Goal: Navigation & Orientation: Find specific page/section

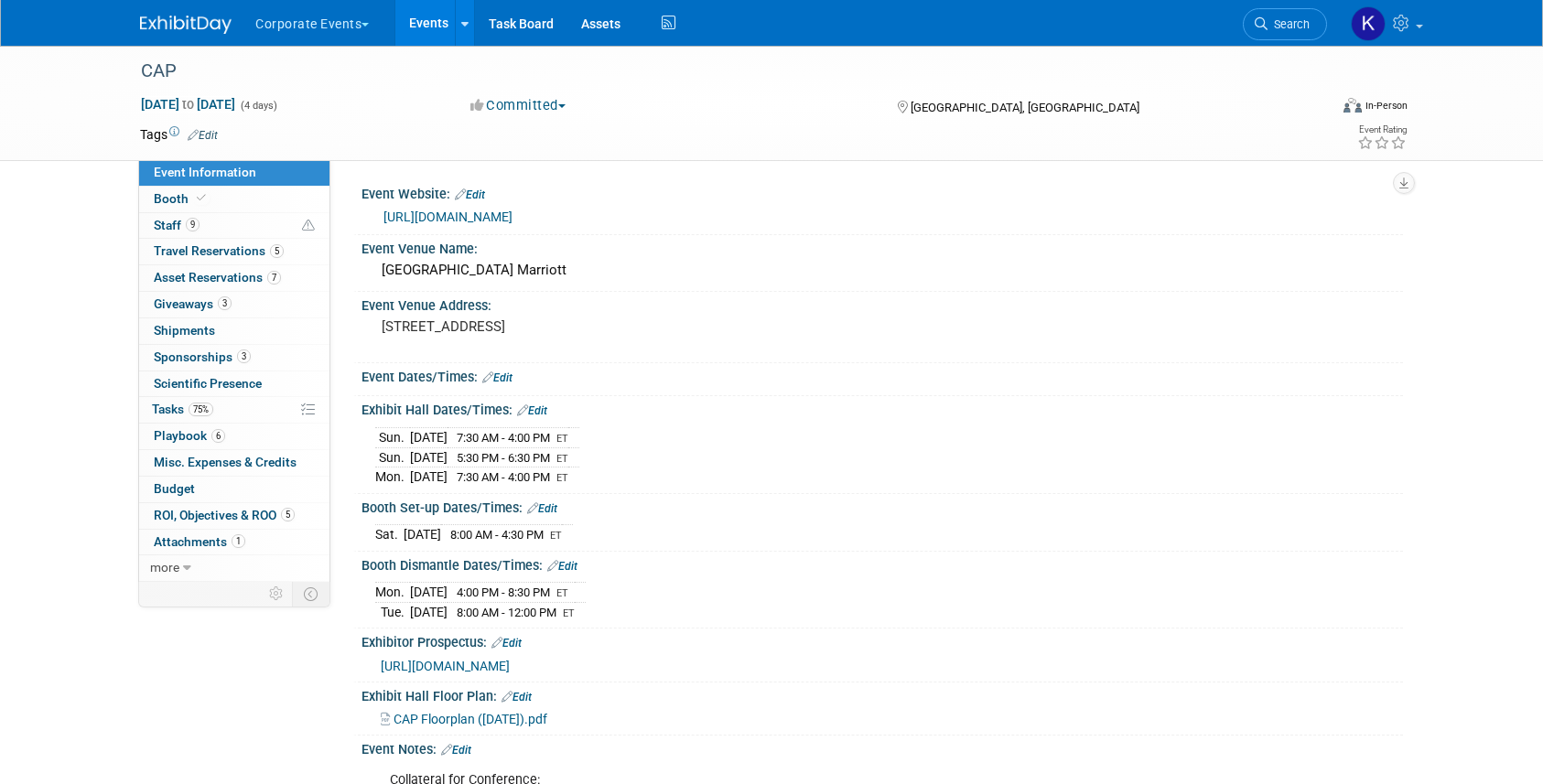
scroll to position [67, 0]
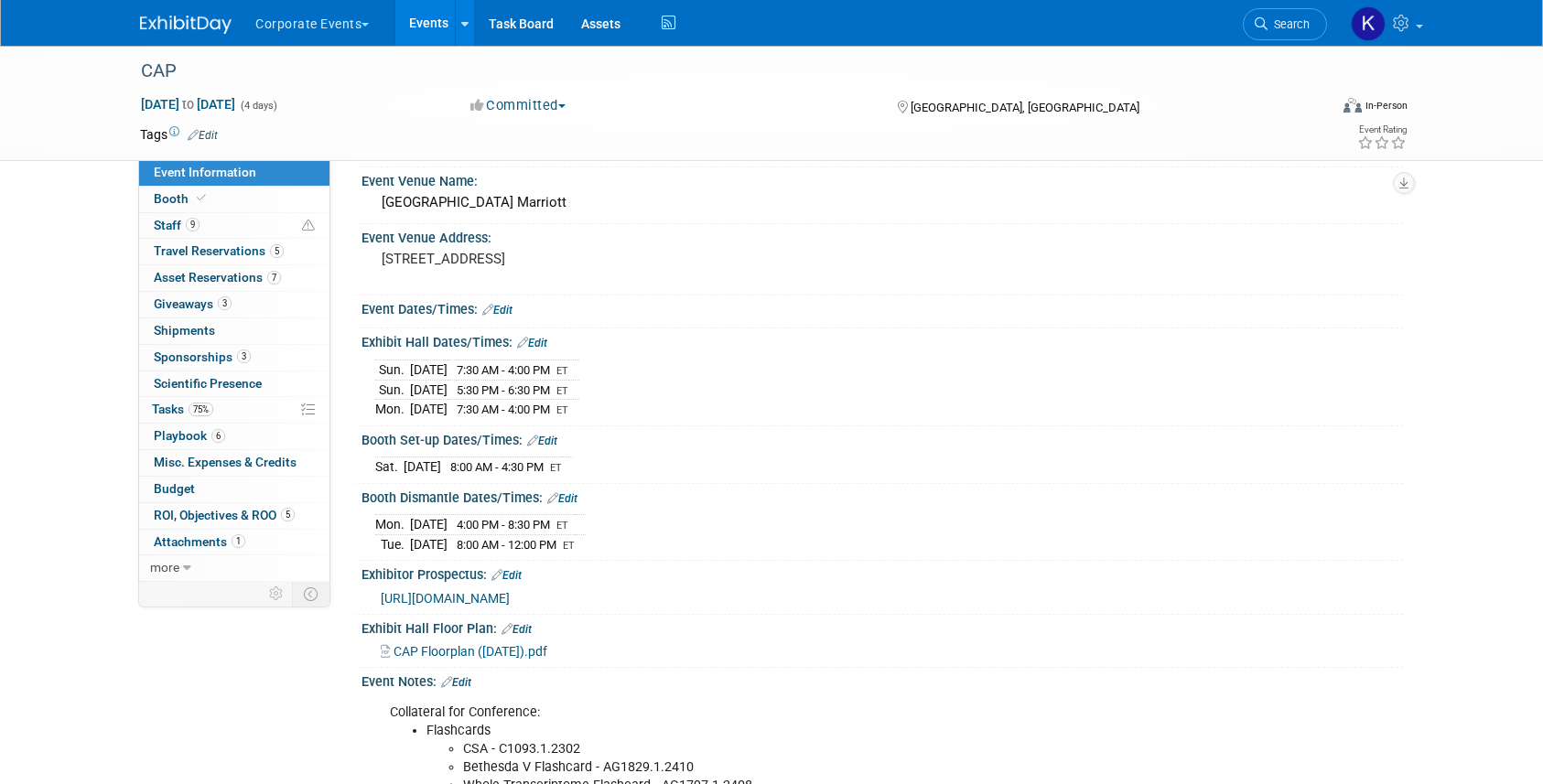
click at [367, 21] on button "Corporate Events" at bounding box center [323, 20] width 139 height 40
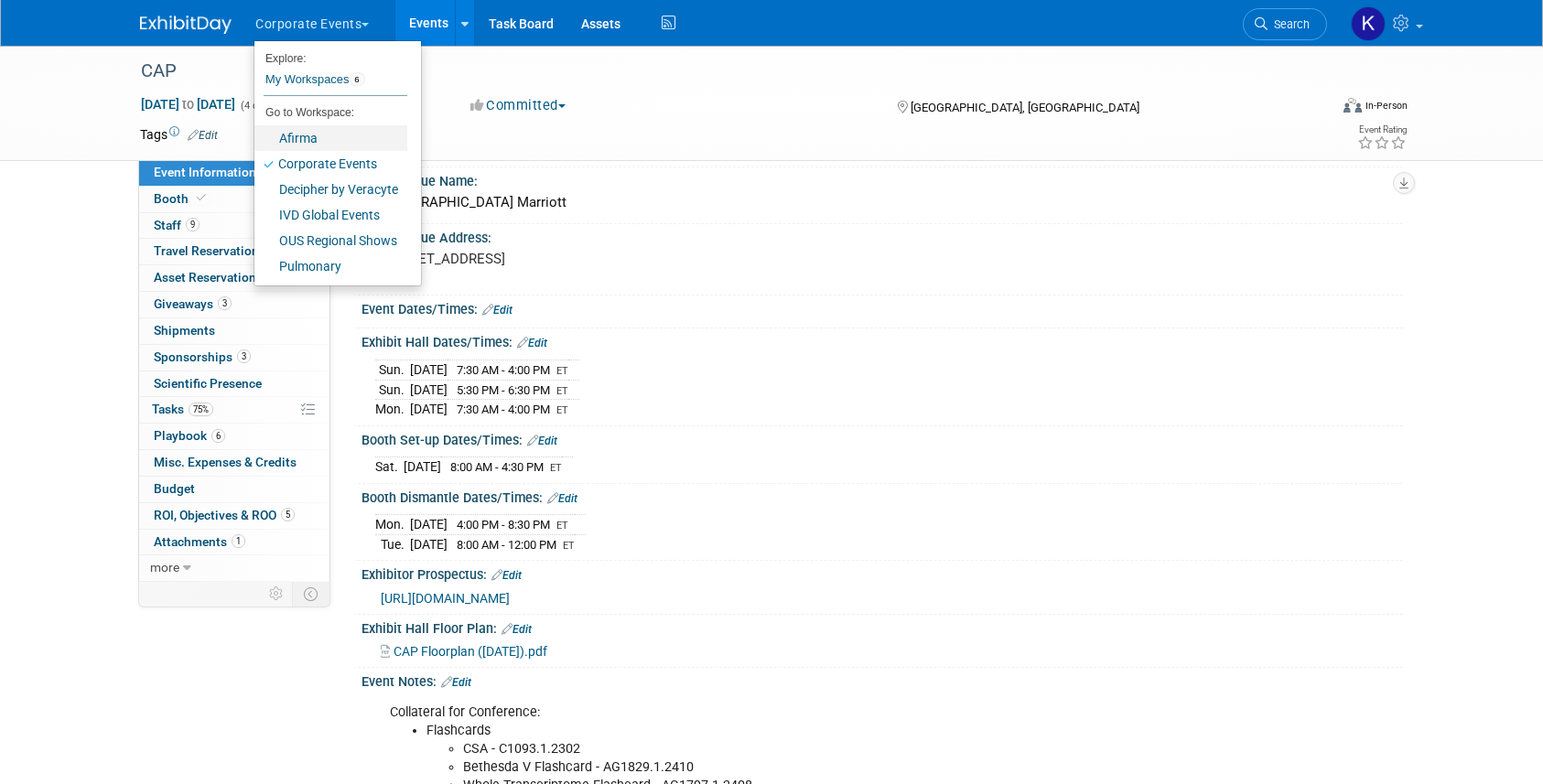
click at [341, 141] on link "Afirma" at bounding box center [330, 138] width 153 height 26
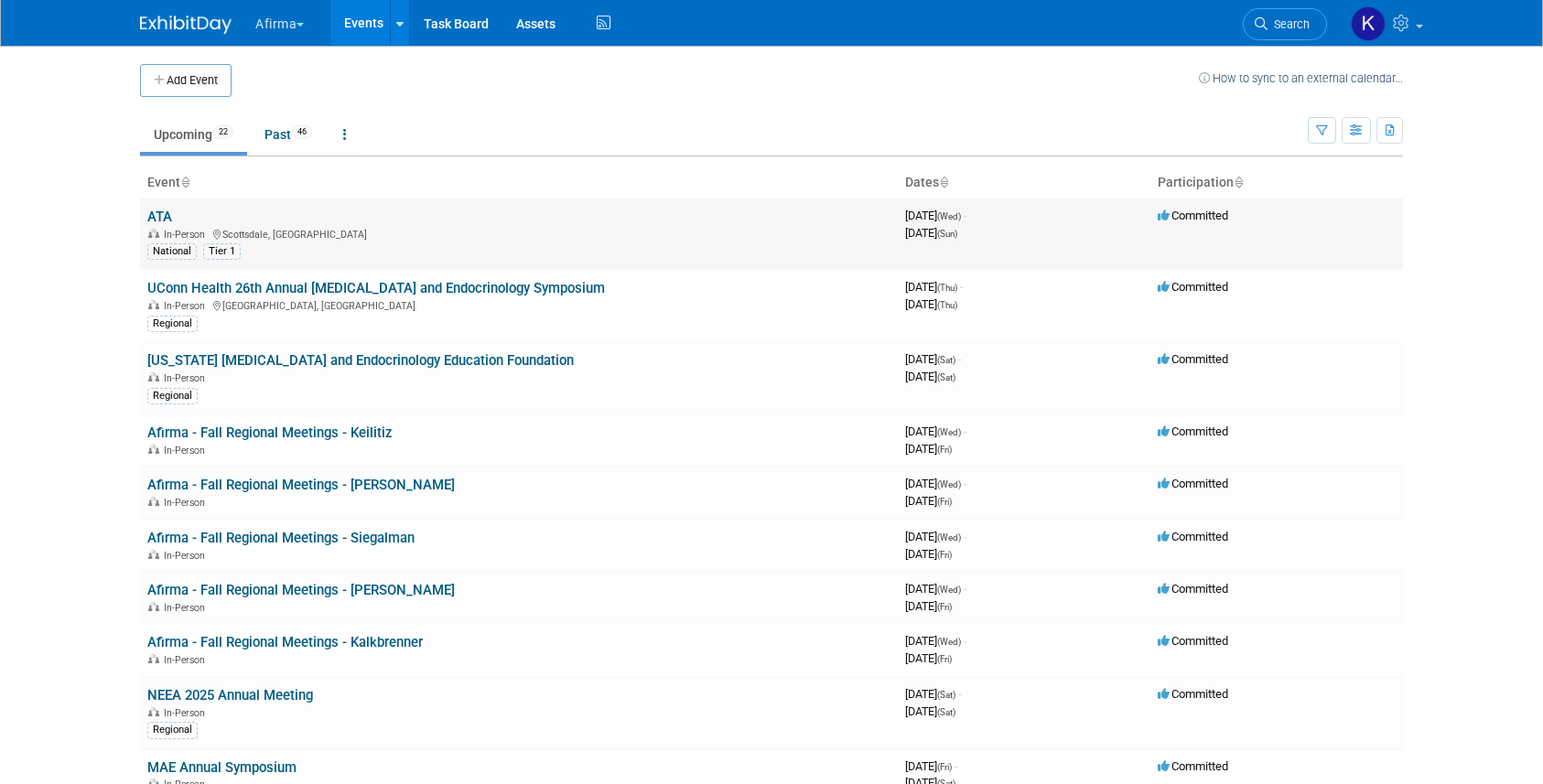
click at [168, 215] on link "ATA" at bounding box center [160, 216] width 25 height 16
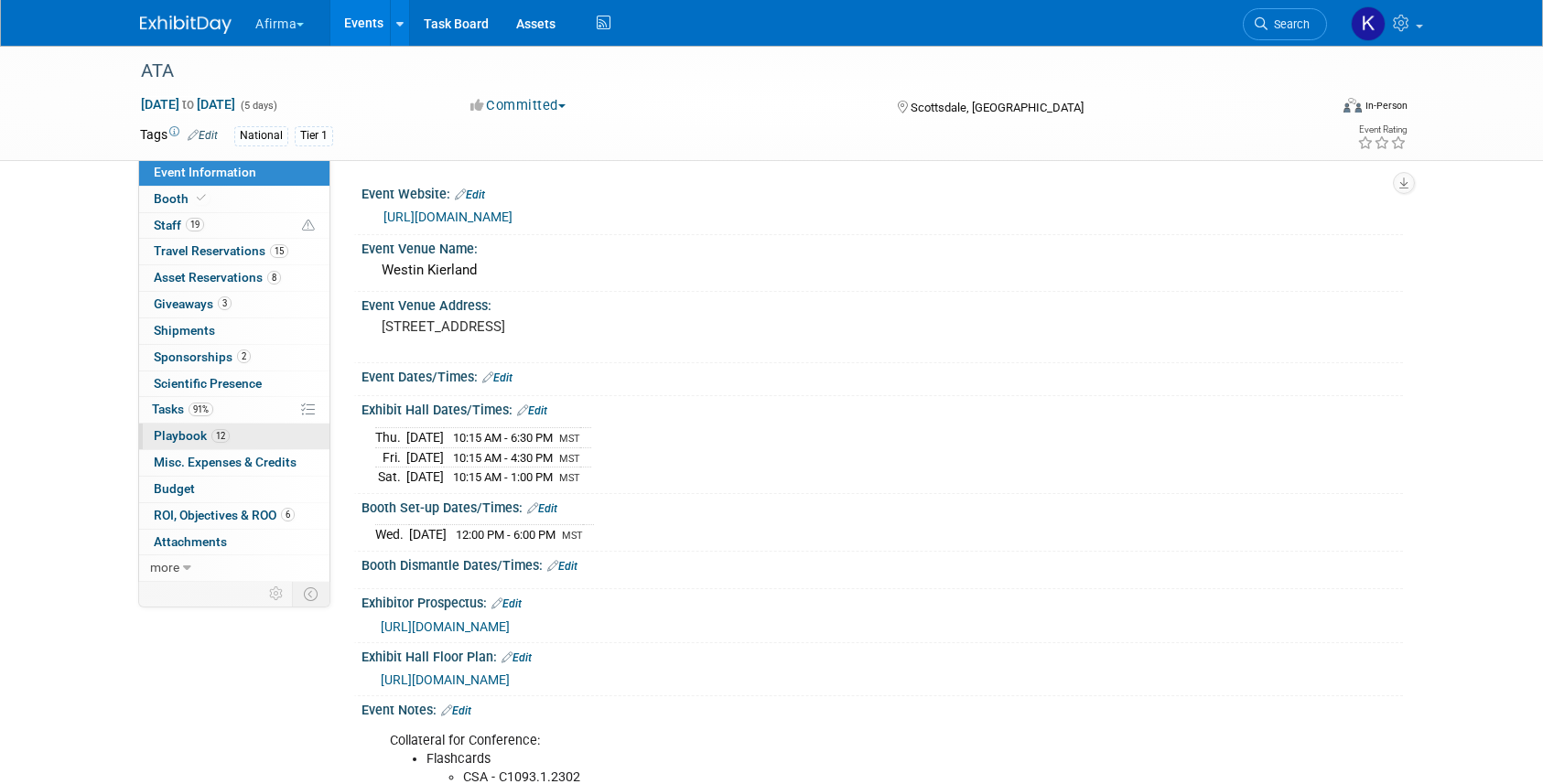
click at [216, 429] on span "12" at bounding box center [220, 436] width 18 height 13
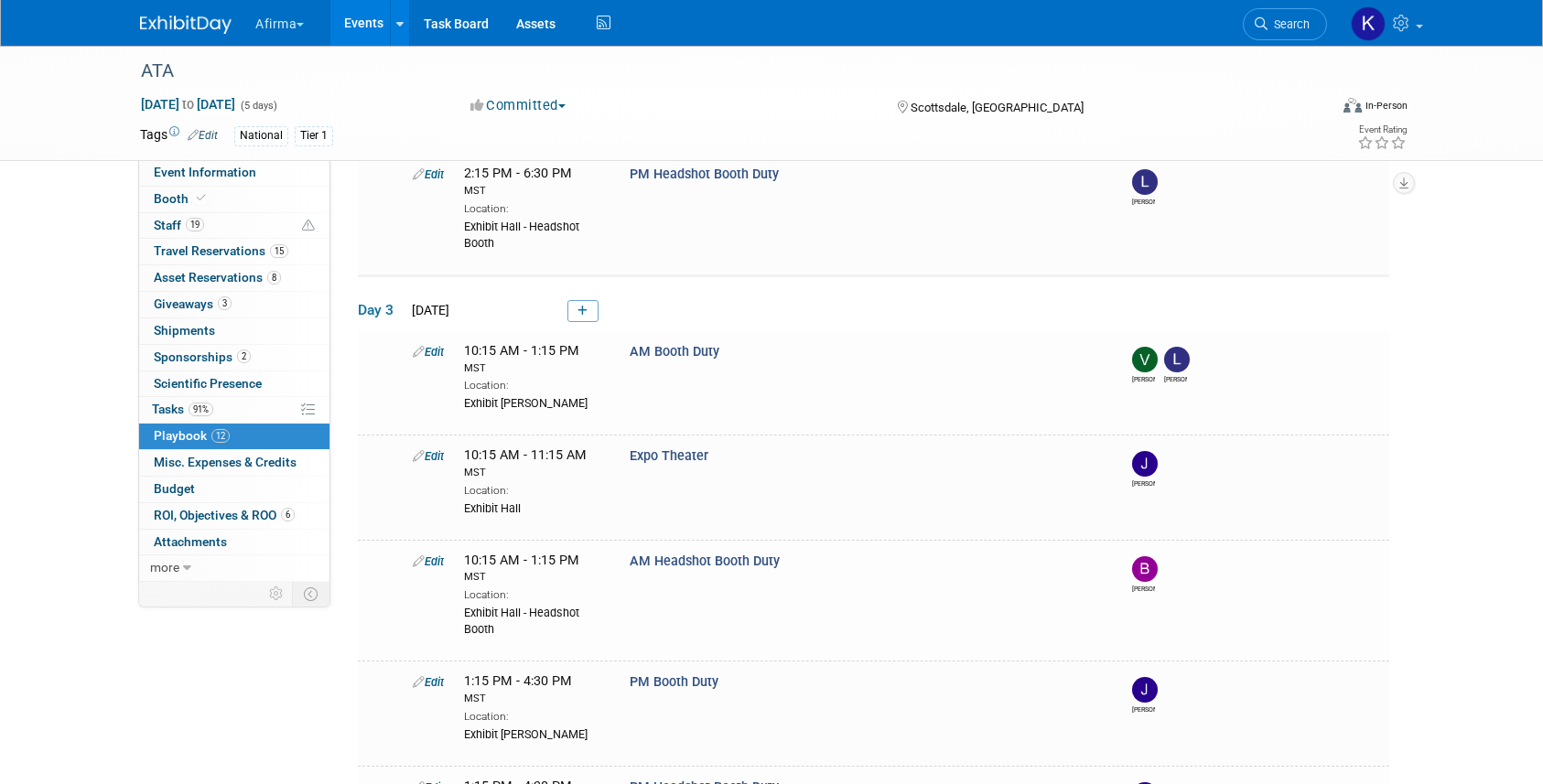
scroll to position [680, 0]
